Goal: Transaction & Acquisition: Purchase product/service

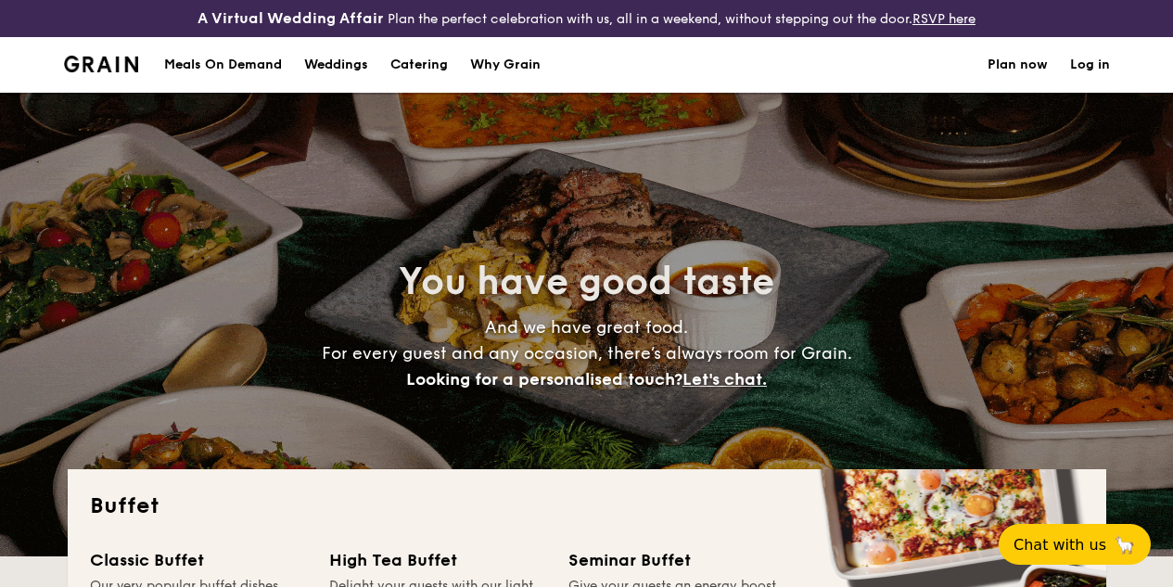
select select
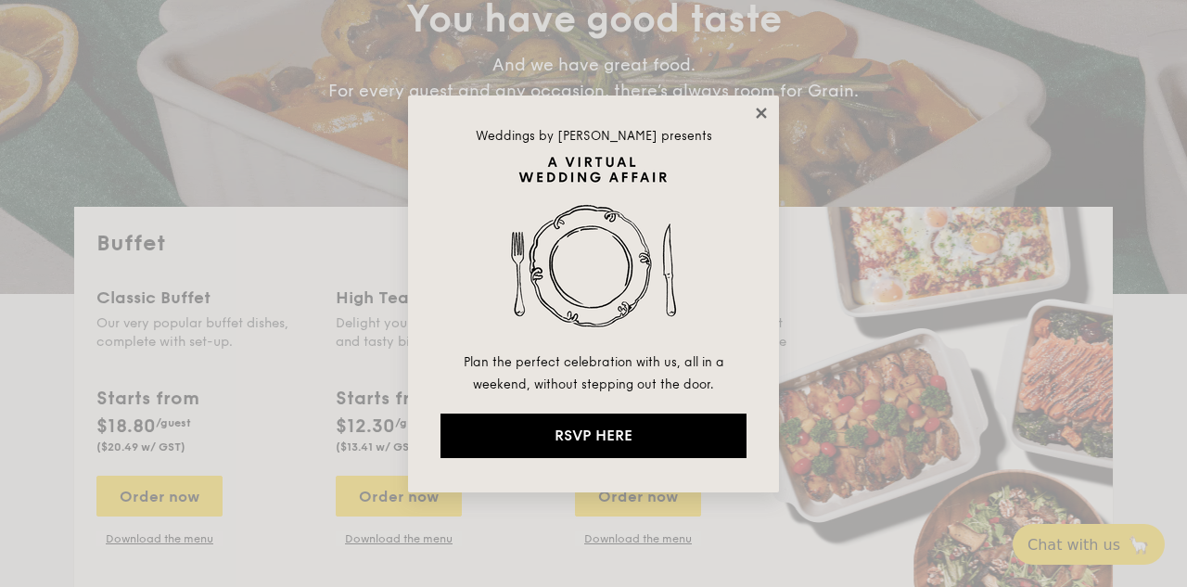
click at [764, 106] on icon at bounding box center [761, 113] width 17 height 17
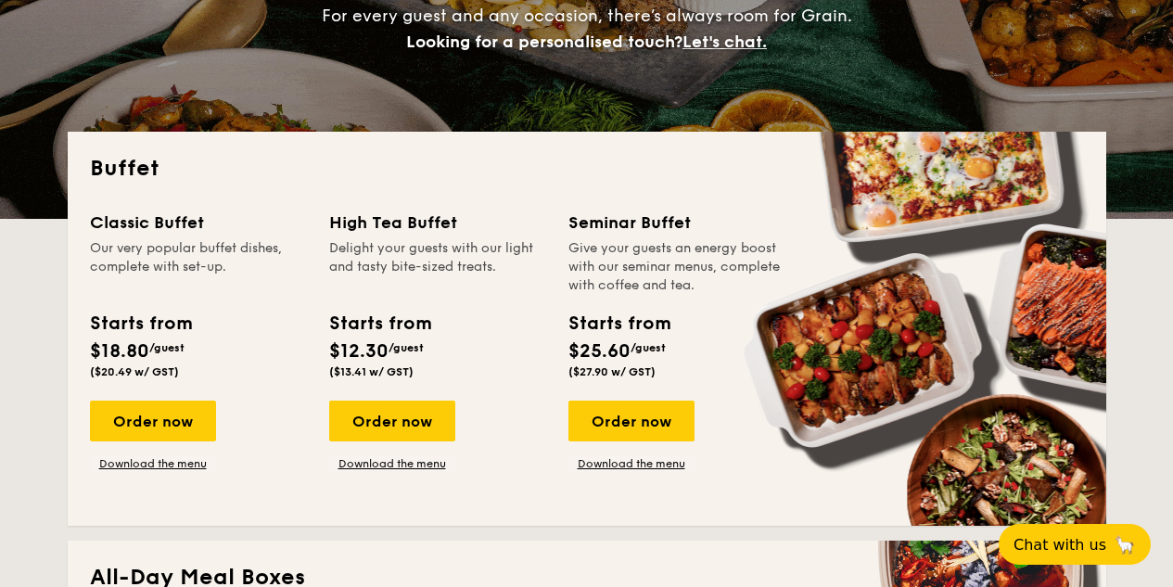
scroll to position [370, 0]
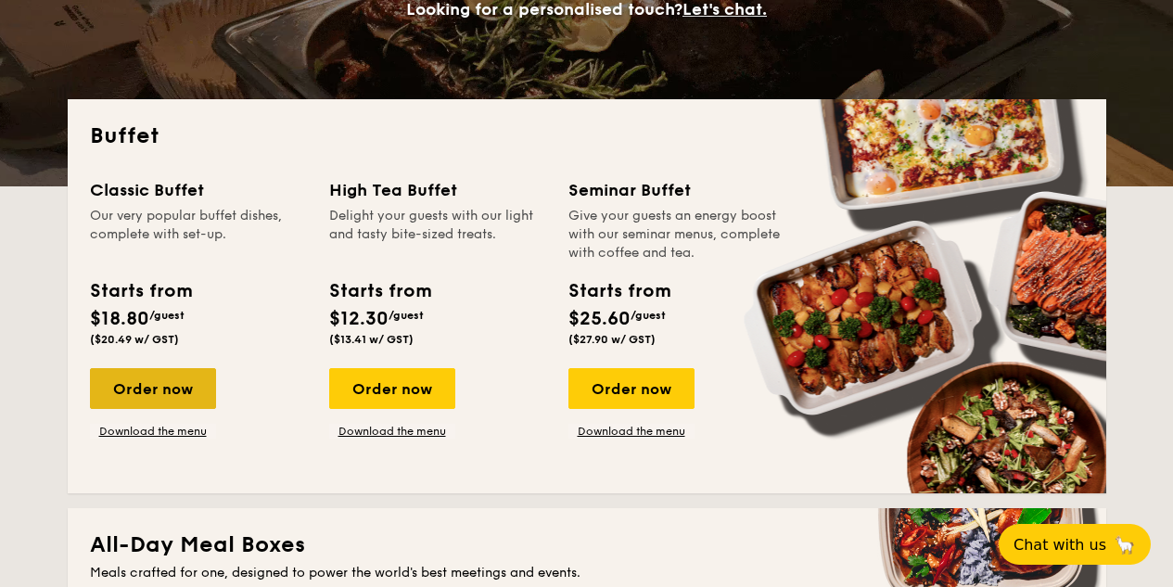
click at [130, 399] on div "Order now" at bounding box center [153, 388] width 126 height 41
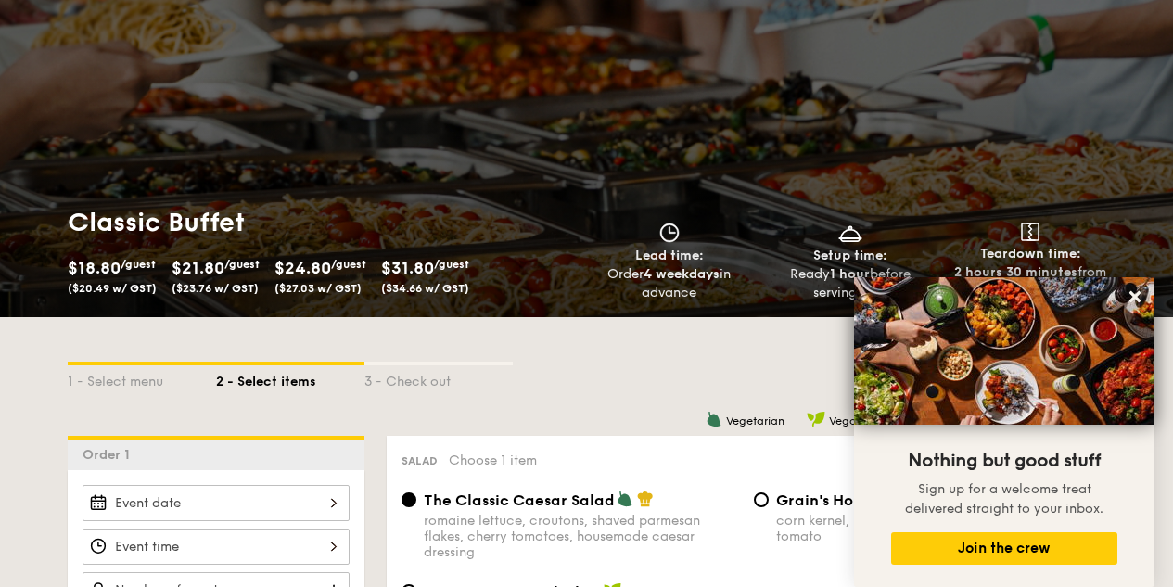
scroll to position [369, 0]
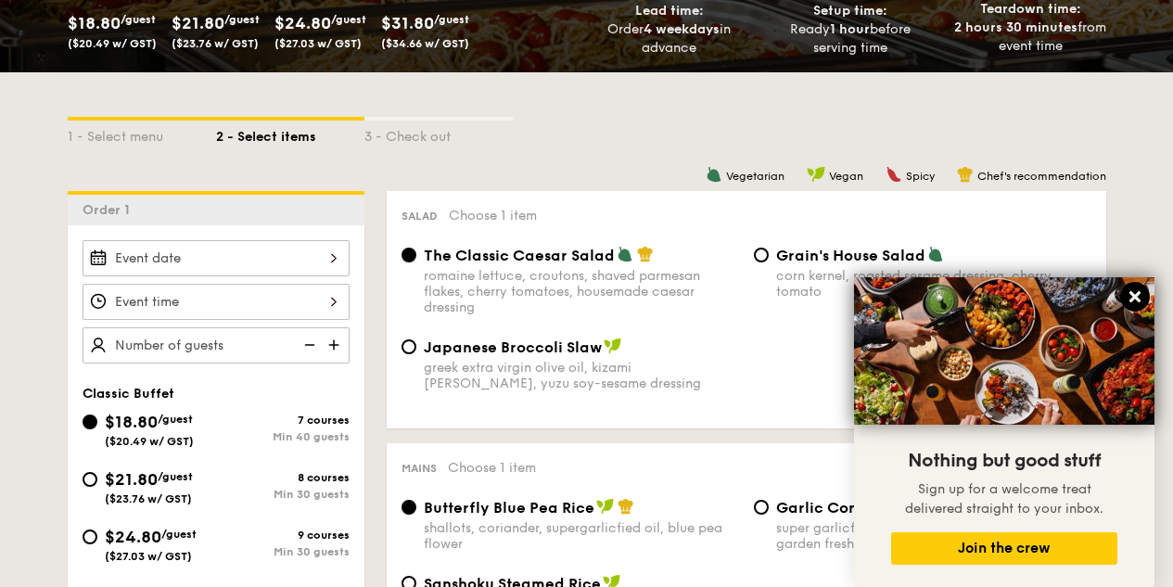
click at [1138, 289] on icon at bounding box center [1135, 296] width 17 height 17
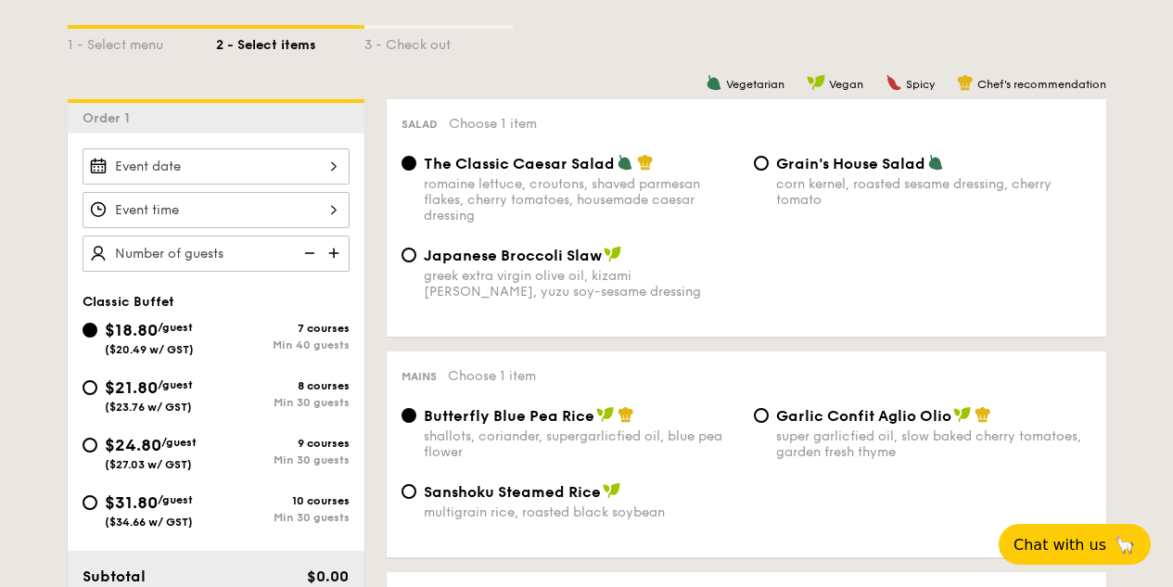
scroll to position [554, 0]
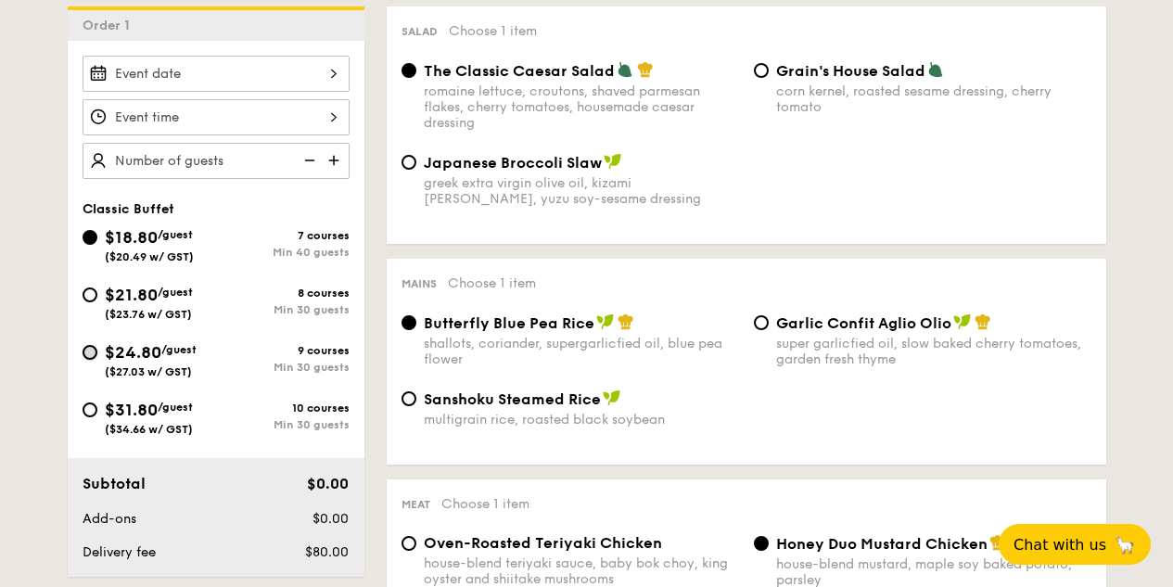
click at [92, 360] on input "$24.80 /guest ($27.03 w/ GST) 9 courses Min 30 guests" at bounding box center [90, 352] width 15 height 15
radio input "true"
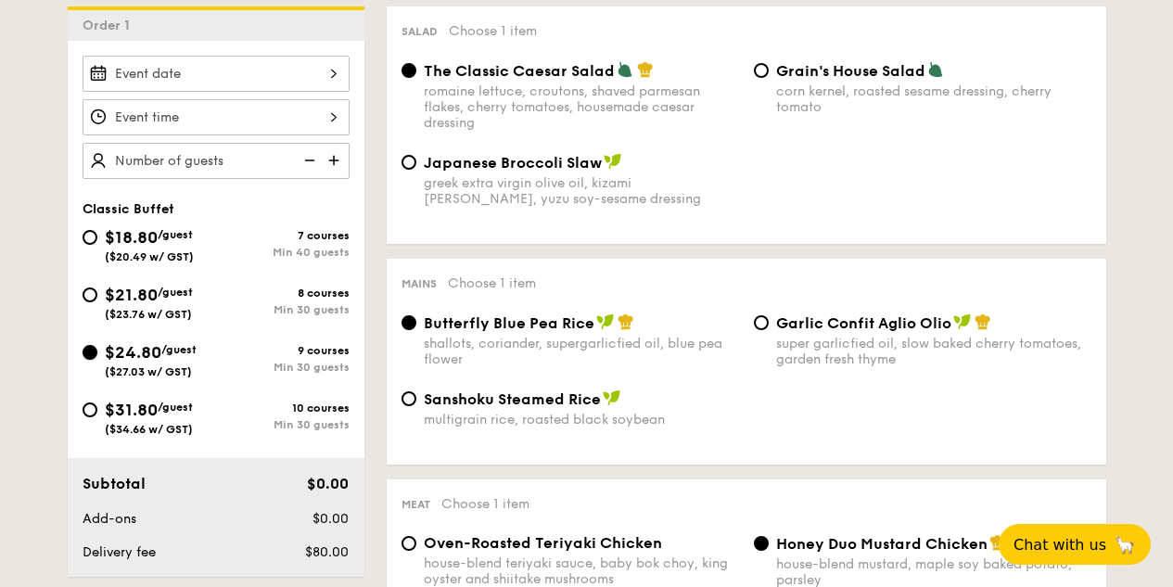
radio input "true"
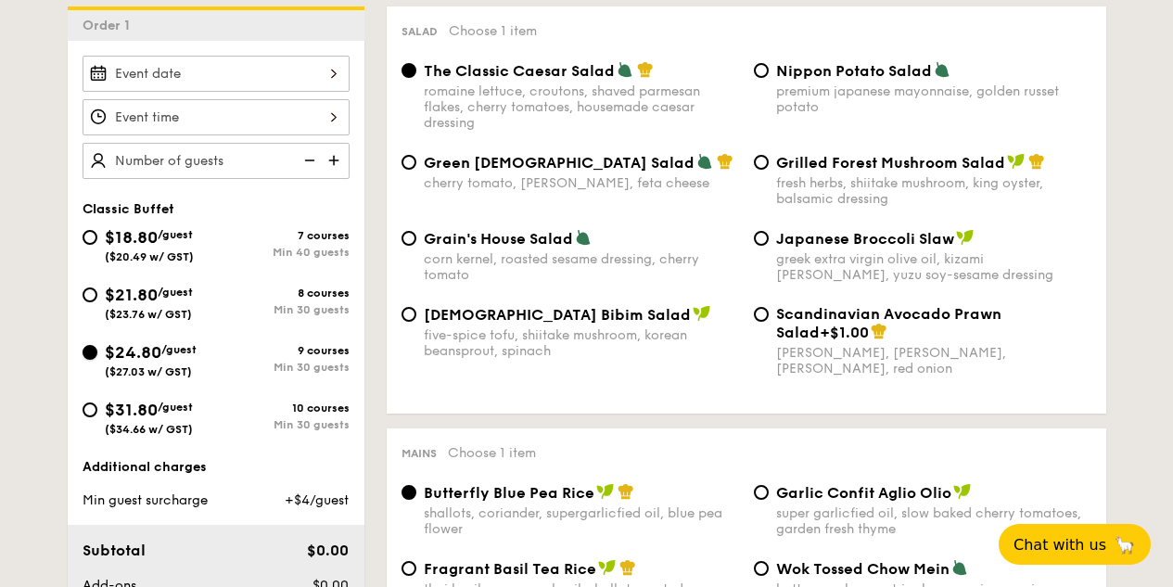
click at [95, 360] on input "$24.80 /guest ($27.03 w/ GST) 9 courses Min 30 guests" at bounding box center [90, 352] width 15 height 15
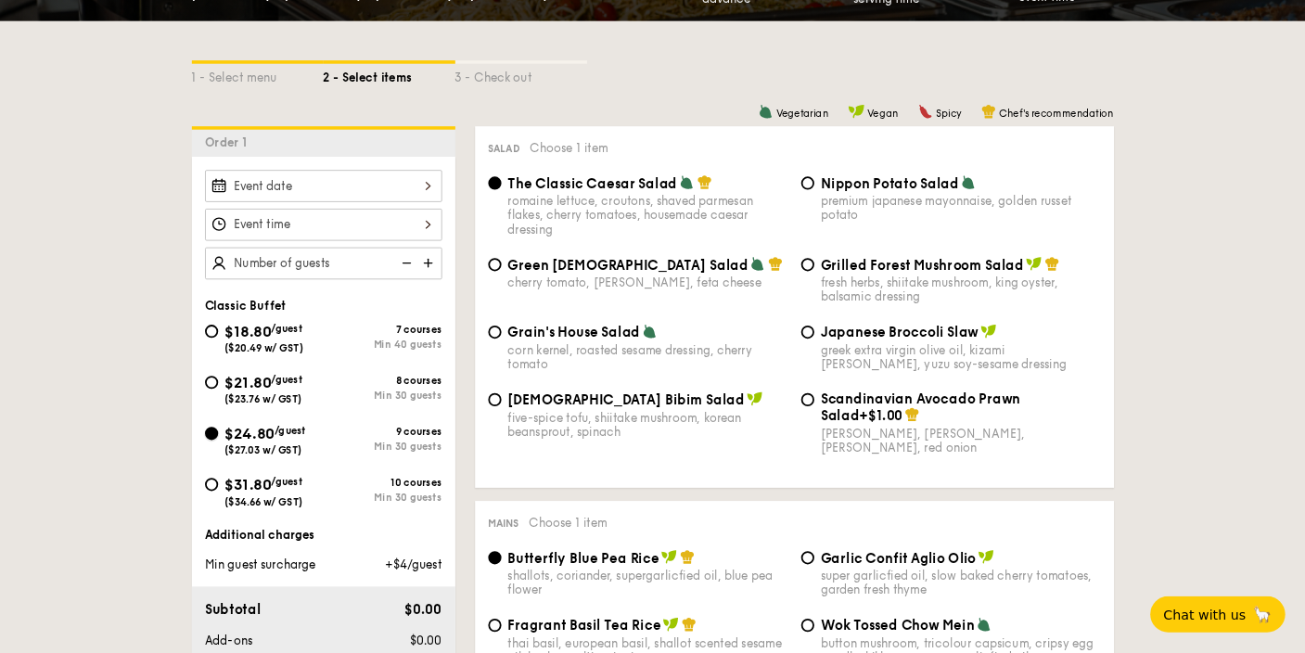
scroll to position [416, 0]
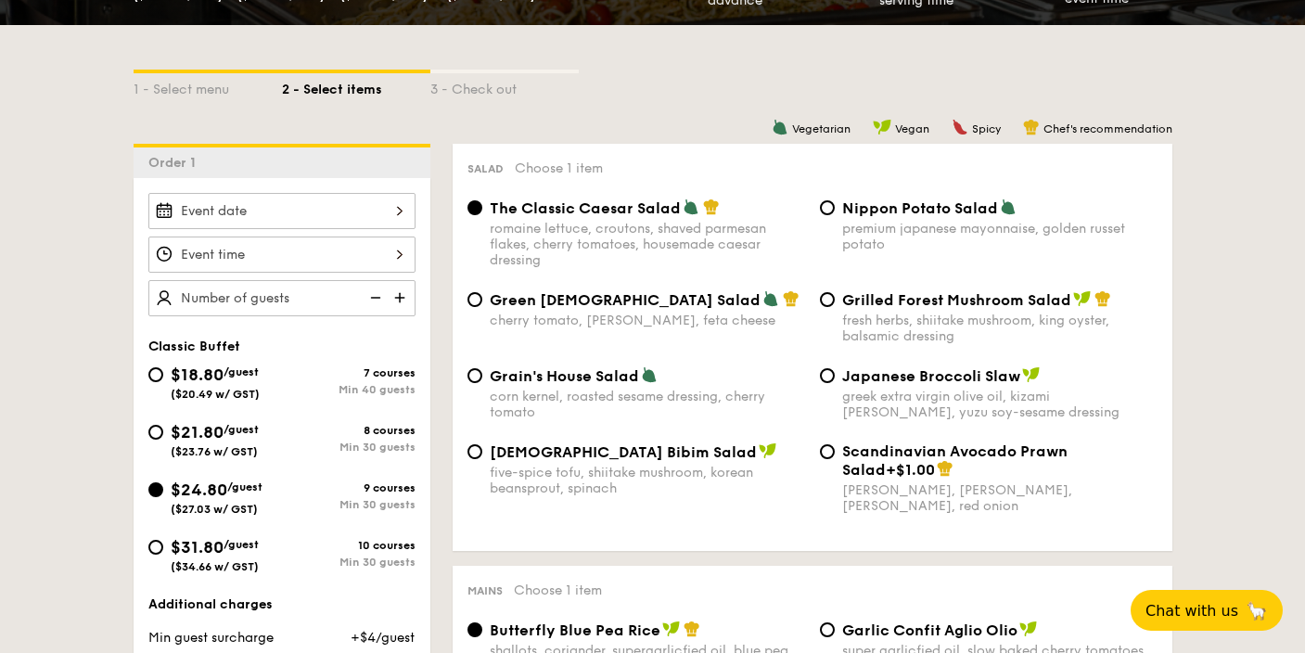
drag, startPoint x: 751, startPoint y: 878, endPoint x: 665, endPoint y: 52, distance: 830.8
click at [665, 51] on div "1 - Select menu 2 - Select items 3 - Check out" at bounding box center [653, 84] width 1039 height 119
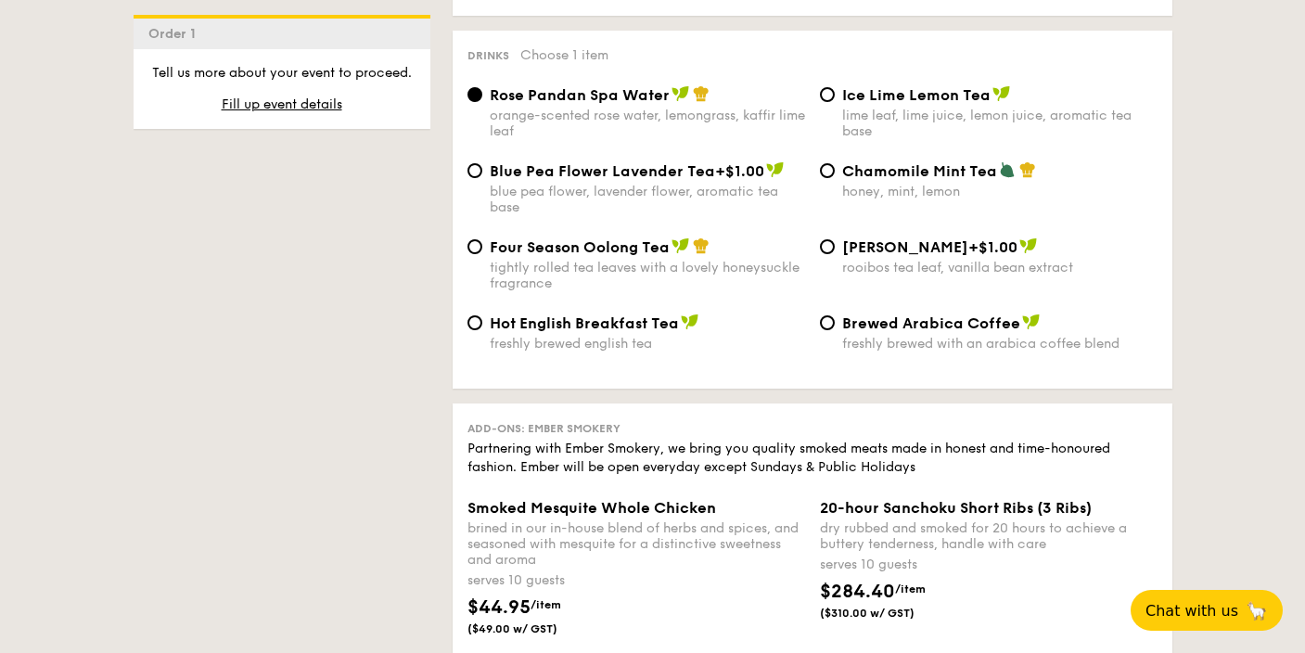
scroll to position [4243, 0]
